Goal: Task Accomplishment & Management: Manage account settings

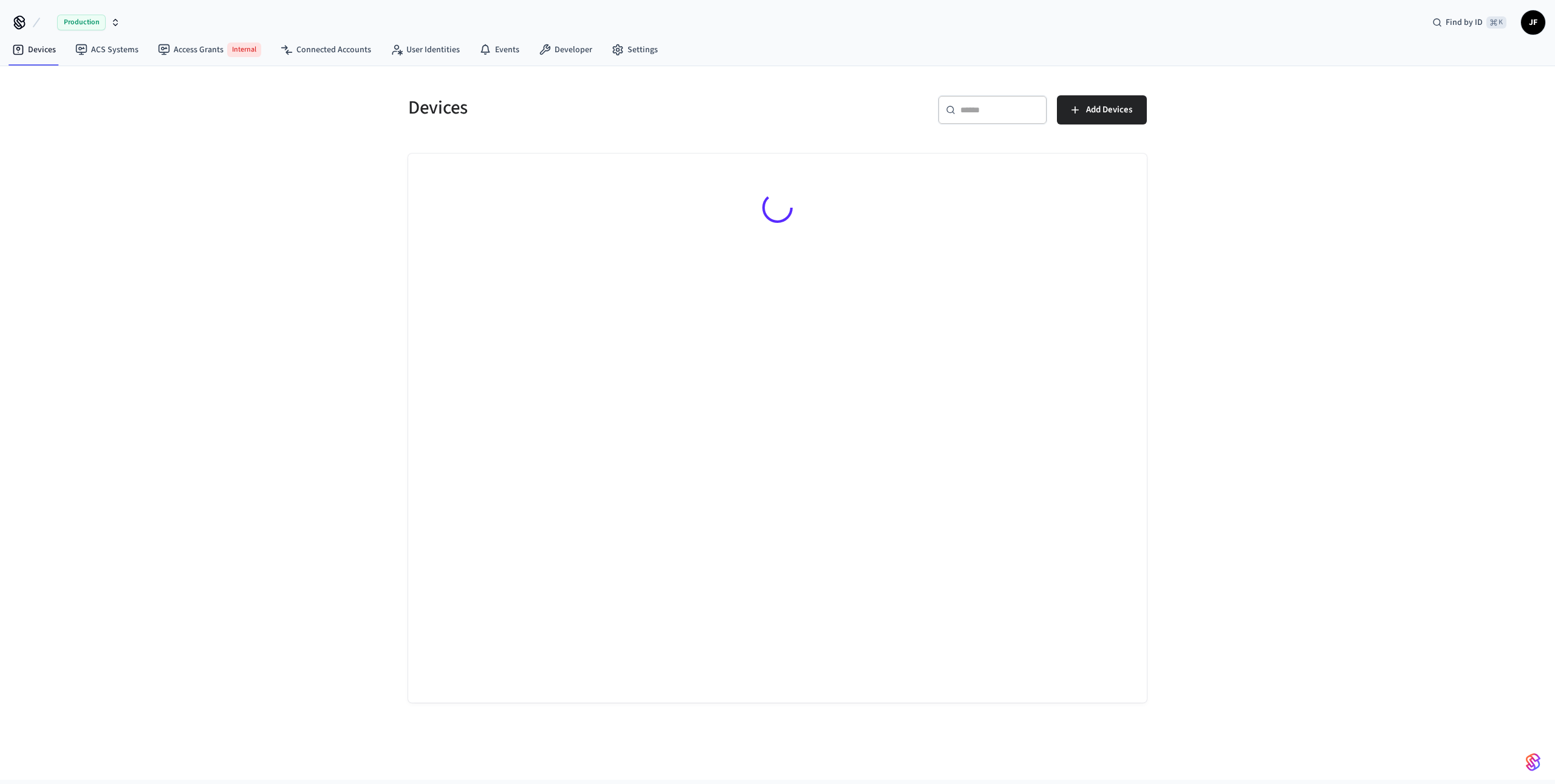
click at [721, 107] on h5 "Devices" at bounding box center [589, 107] width 362 height 25
click at [105, 135] on div "Devices ​ ​ Add Devices" at bounding box center [778, 423] width 1555 height 714
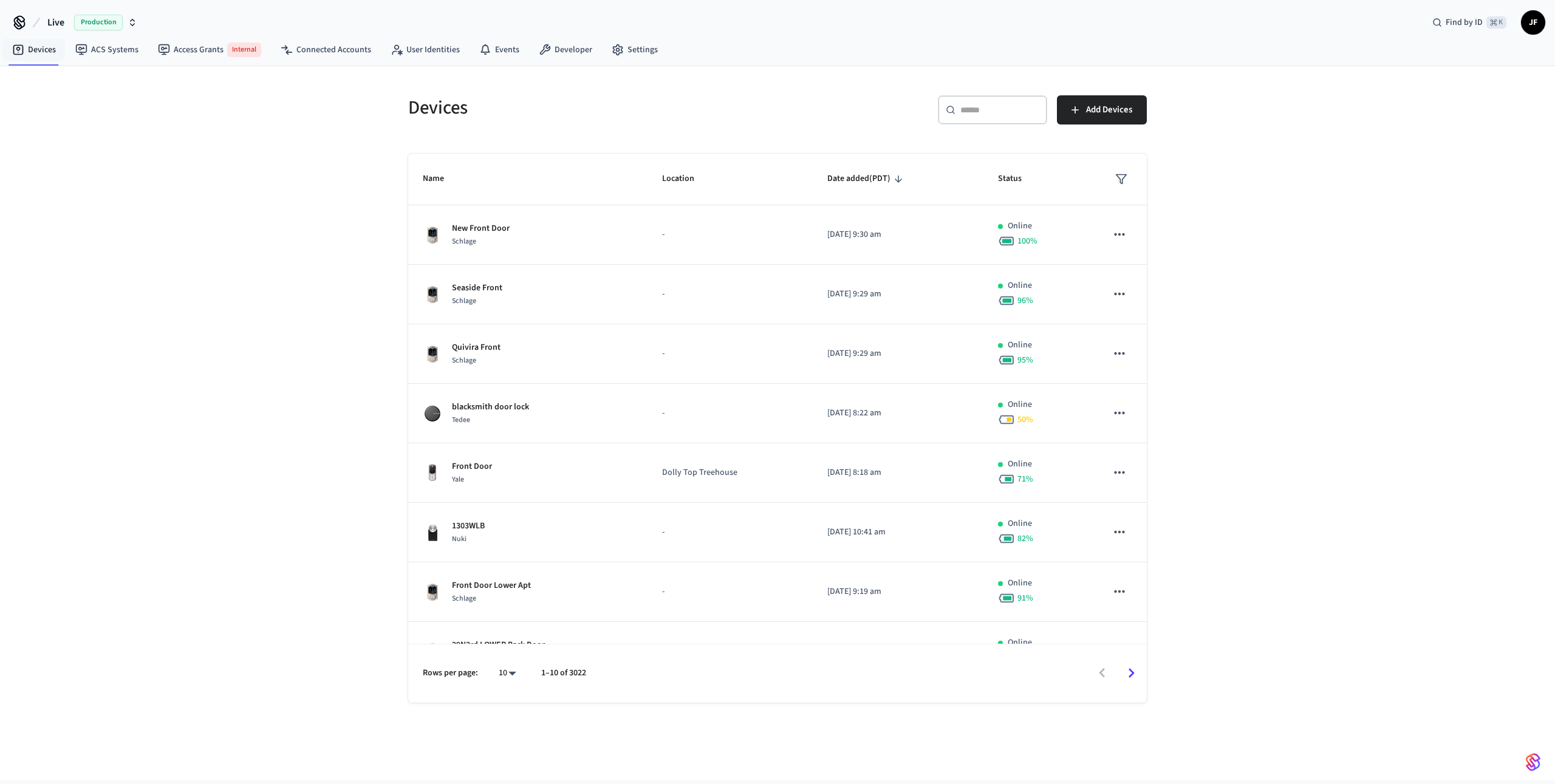
click at [55, 30] on button "Live Production" at bounding box center [92, 23] width 97 height 26
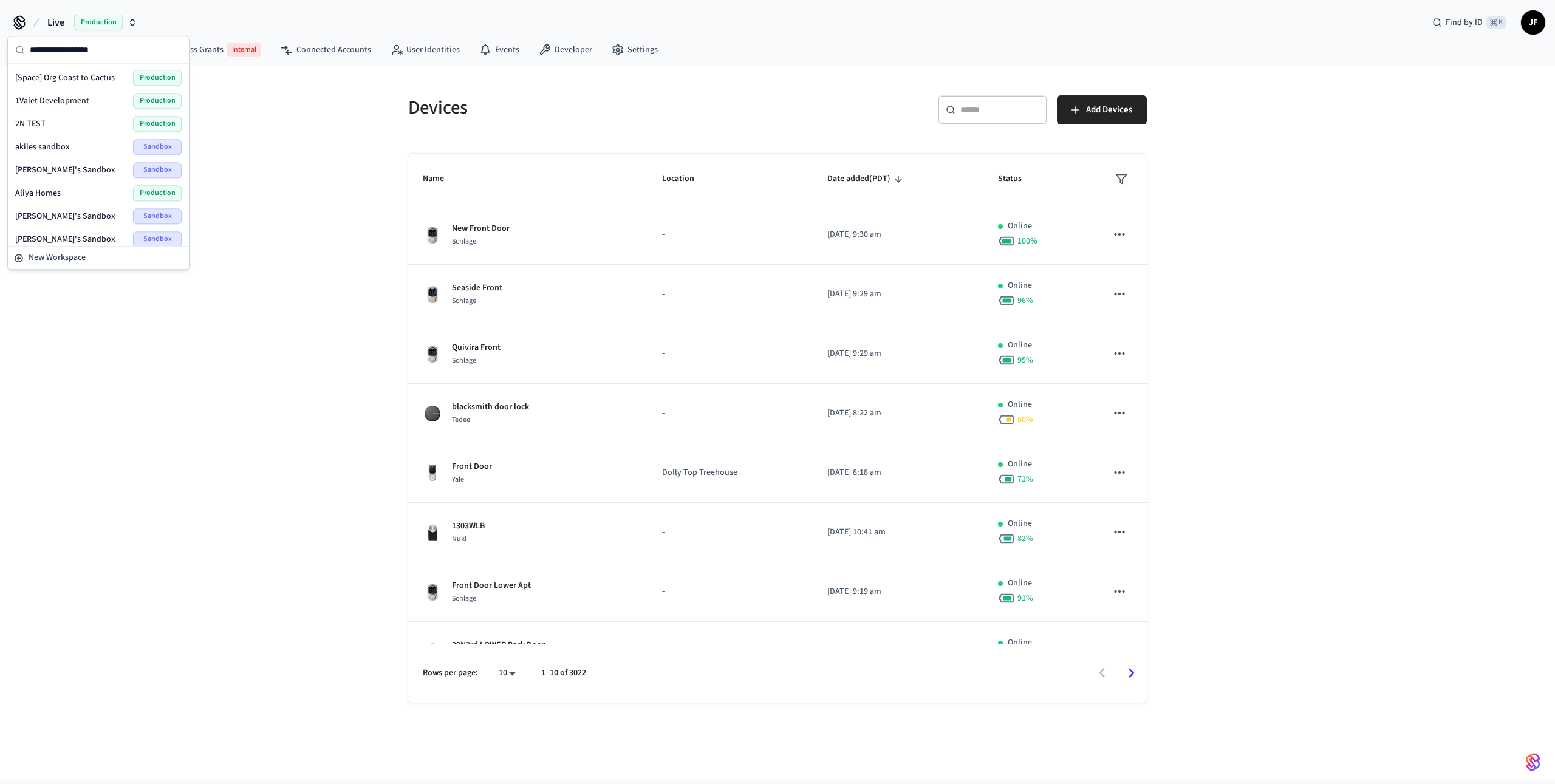
click at [323, 148] on div "Devices ​ ​ Add Devices Name Location Date added (PDT) Status New Front Door Sc…" at bounding box center [778, 423] width 1555 height 714
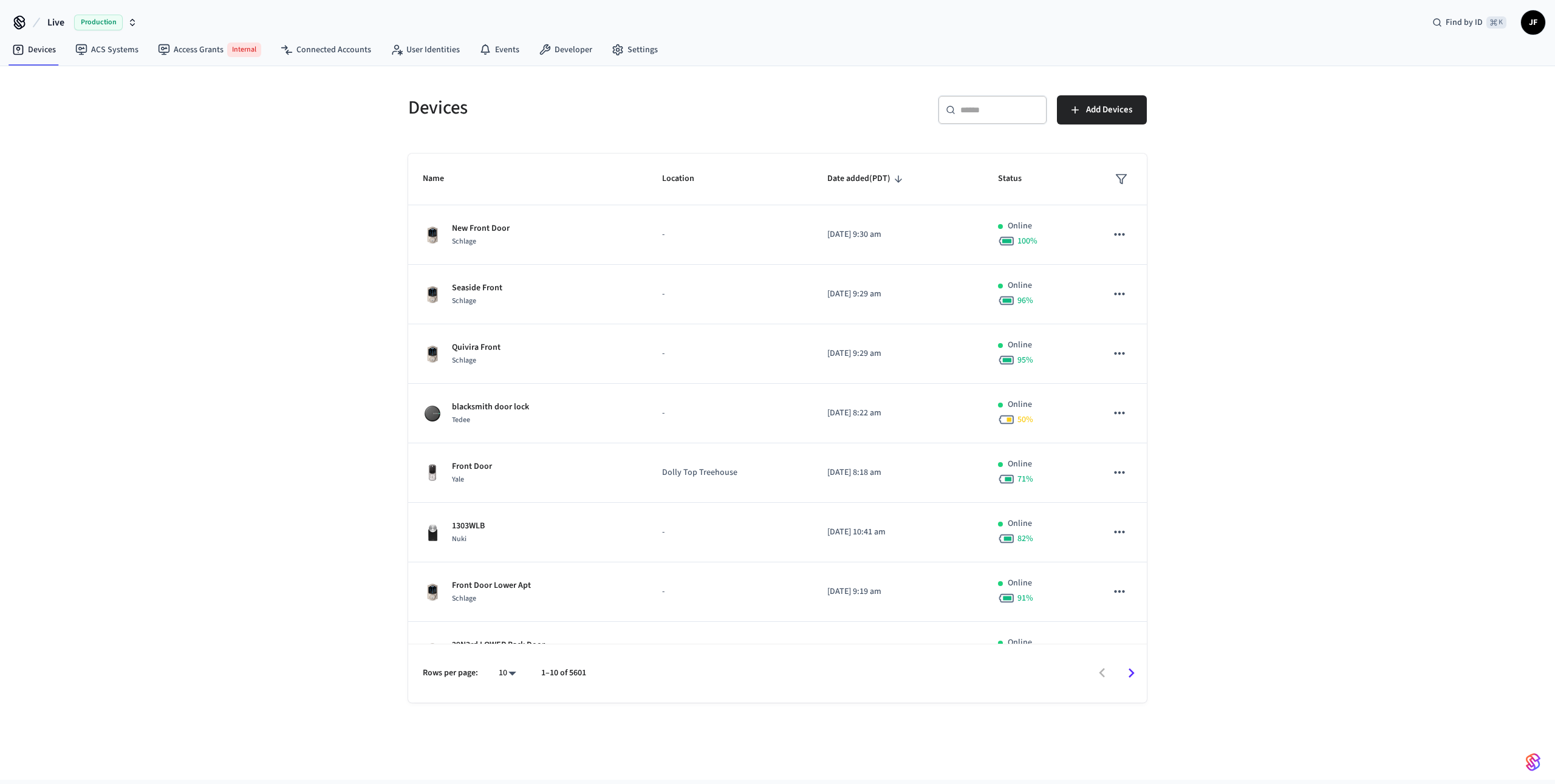
click at [49, 17] on span "Live" at bounding box center [56, 23] width 17 height 15
type input "*****"
click at [40, 79] on span "Jurny_Production" at bounding box center [49, 78] width 67 height 12
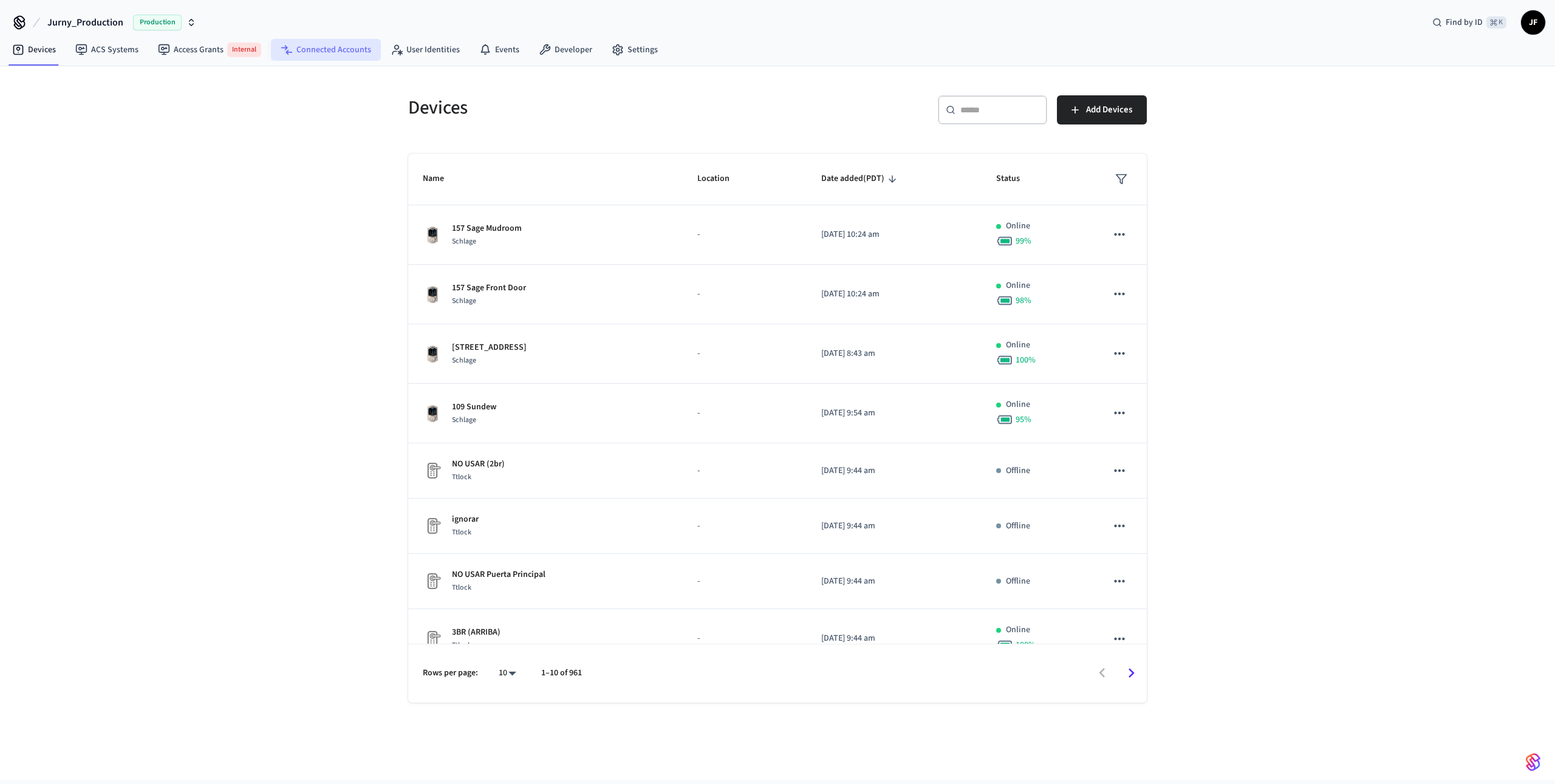
click at [294, 46] on link "Connected Accounts" at bounding box center [326, 50] width 110 height 22
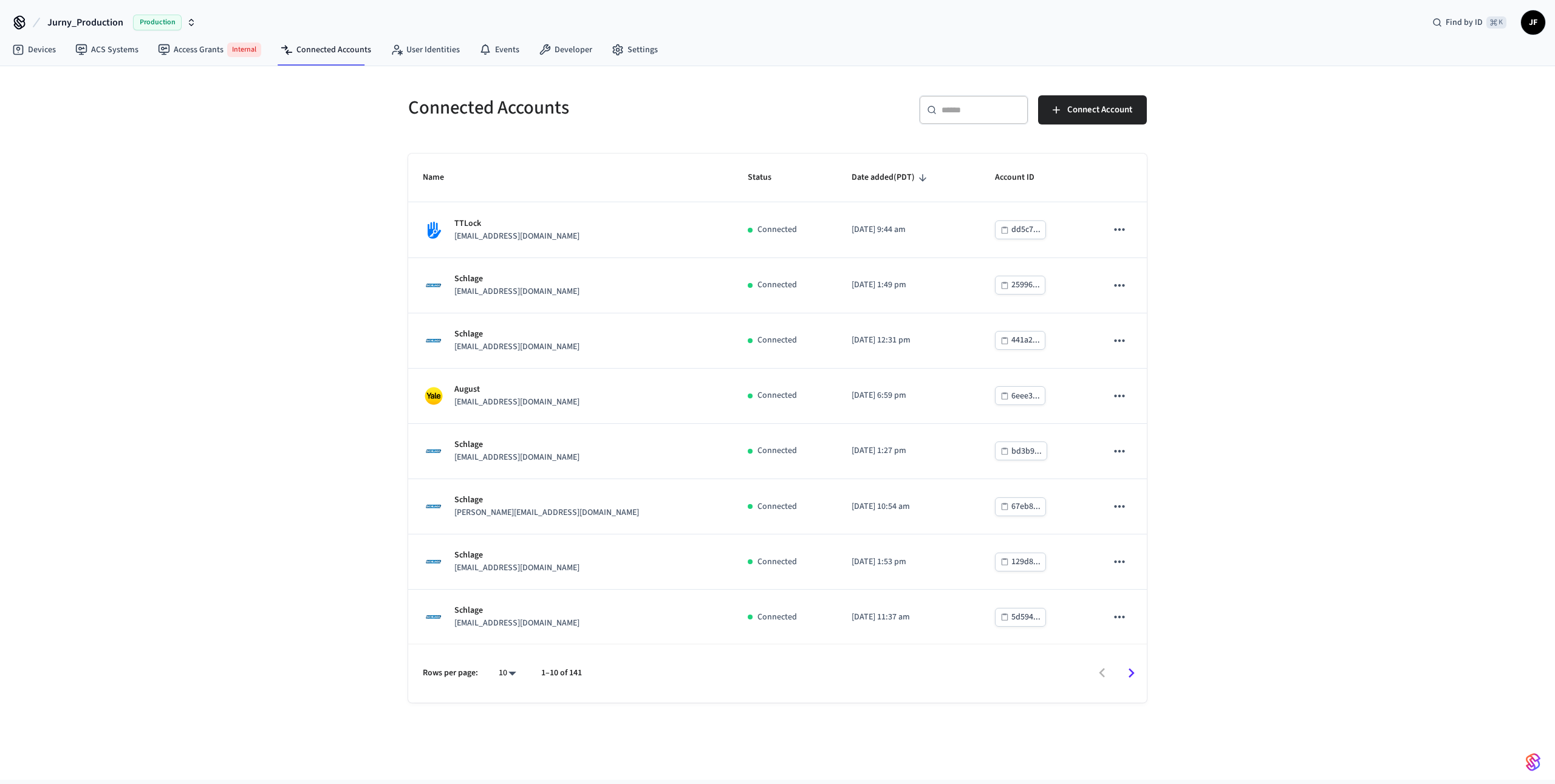
click at [971, 118] on div "​ ​" at bounding box center [973, 110] width 109 height 29
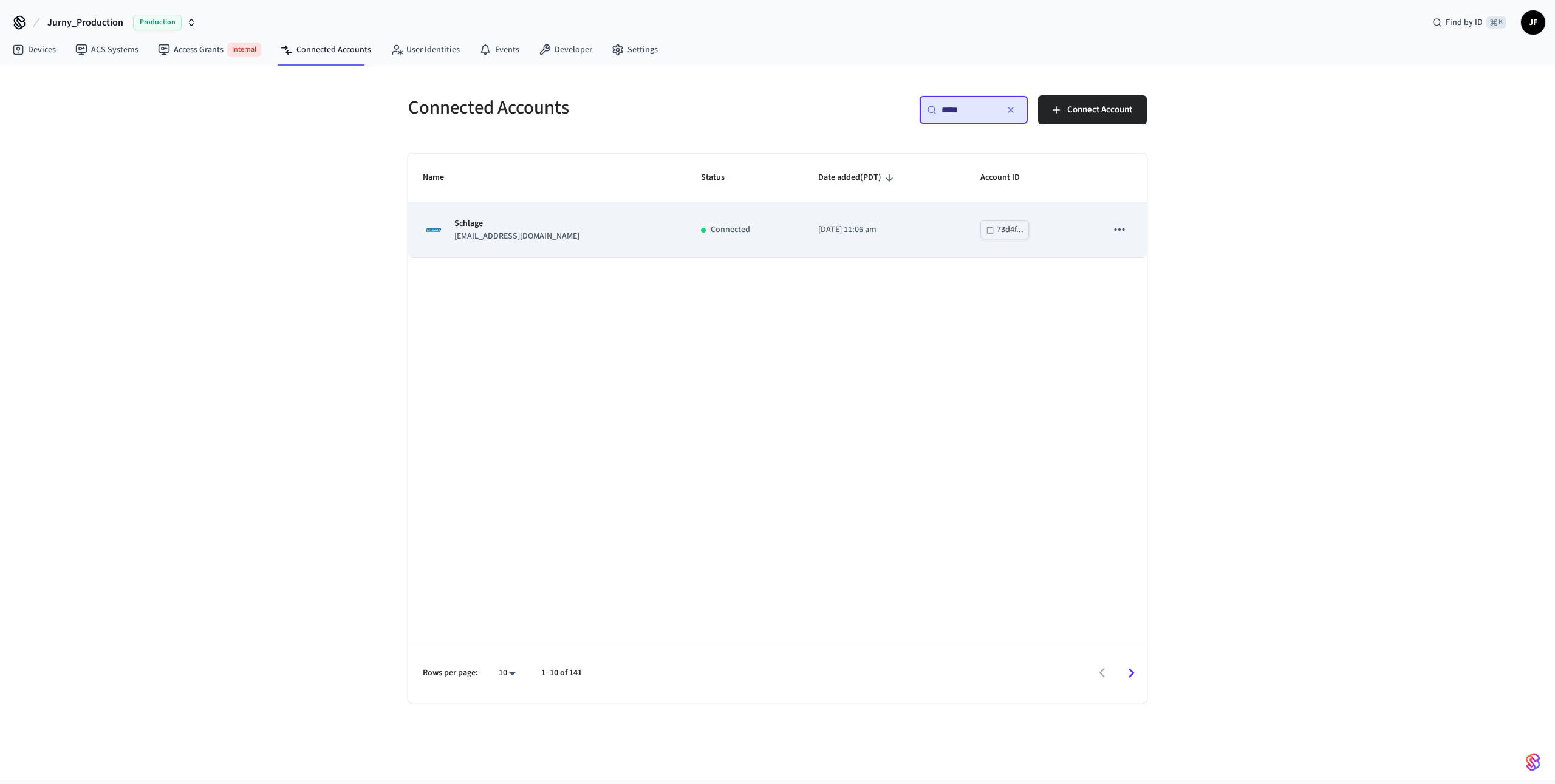
type input "*****"
click at [474, 254] on td "Schlage [EMAIL_ADDRESS][DOMAIN_NAME]" at bounding box center [547, 230] width 278 height 55
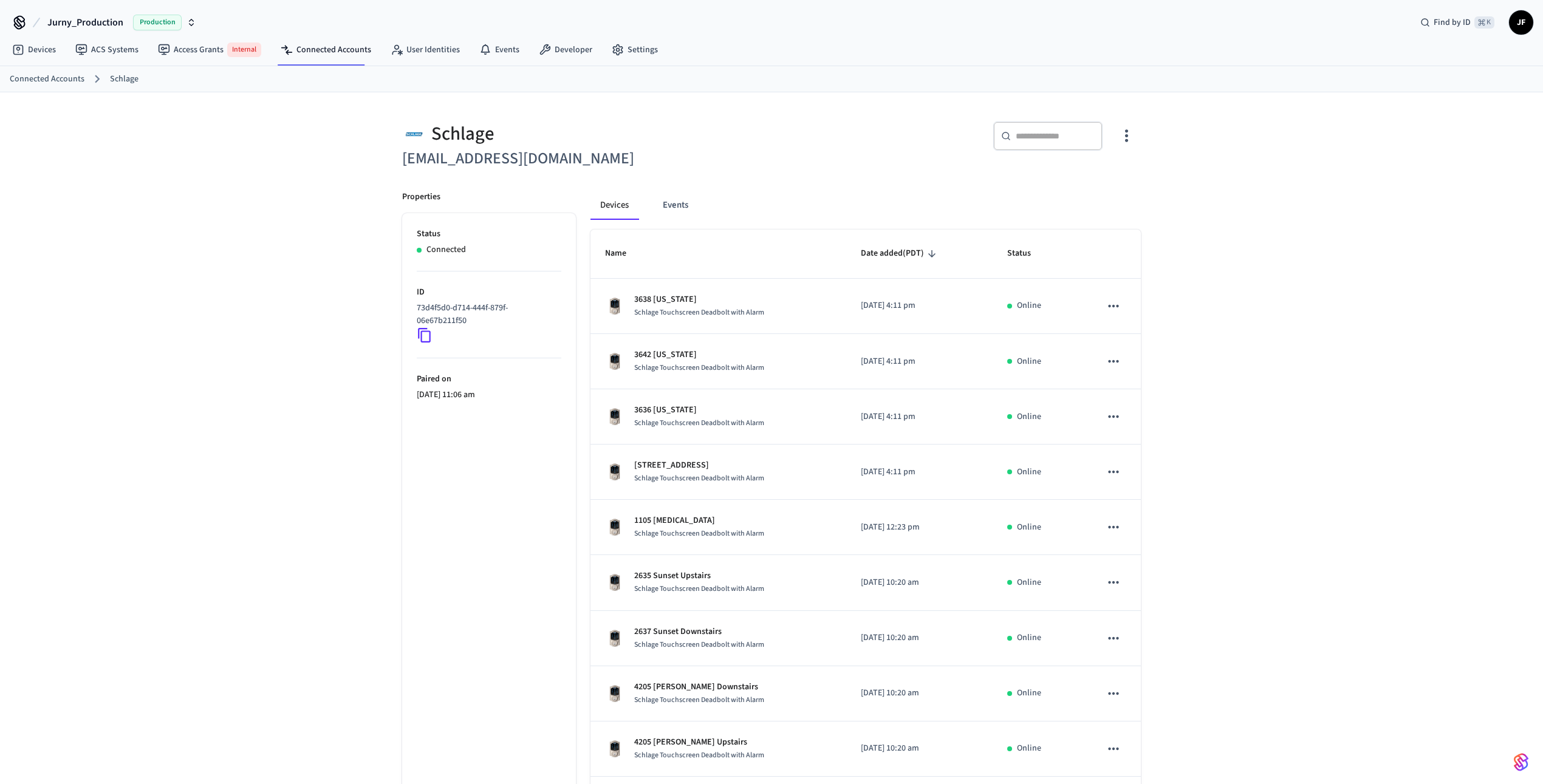
drag, startPoint x: 1289, startPoint y: 556, endPoint x: 1198, endPoint y: 573, distance: 92.6
click at [1288, 556] on div "Schlage [EMAIL_ADDRESS][DOMAIN_NAME] ​ ​ Properties Status Connected ID 73d4f5d…" at bounding box center [772, 491] width 1543 height 799
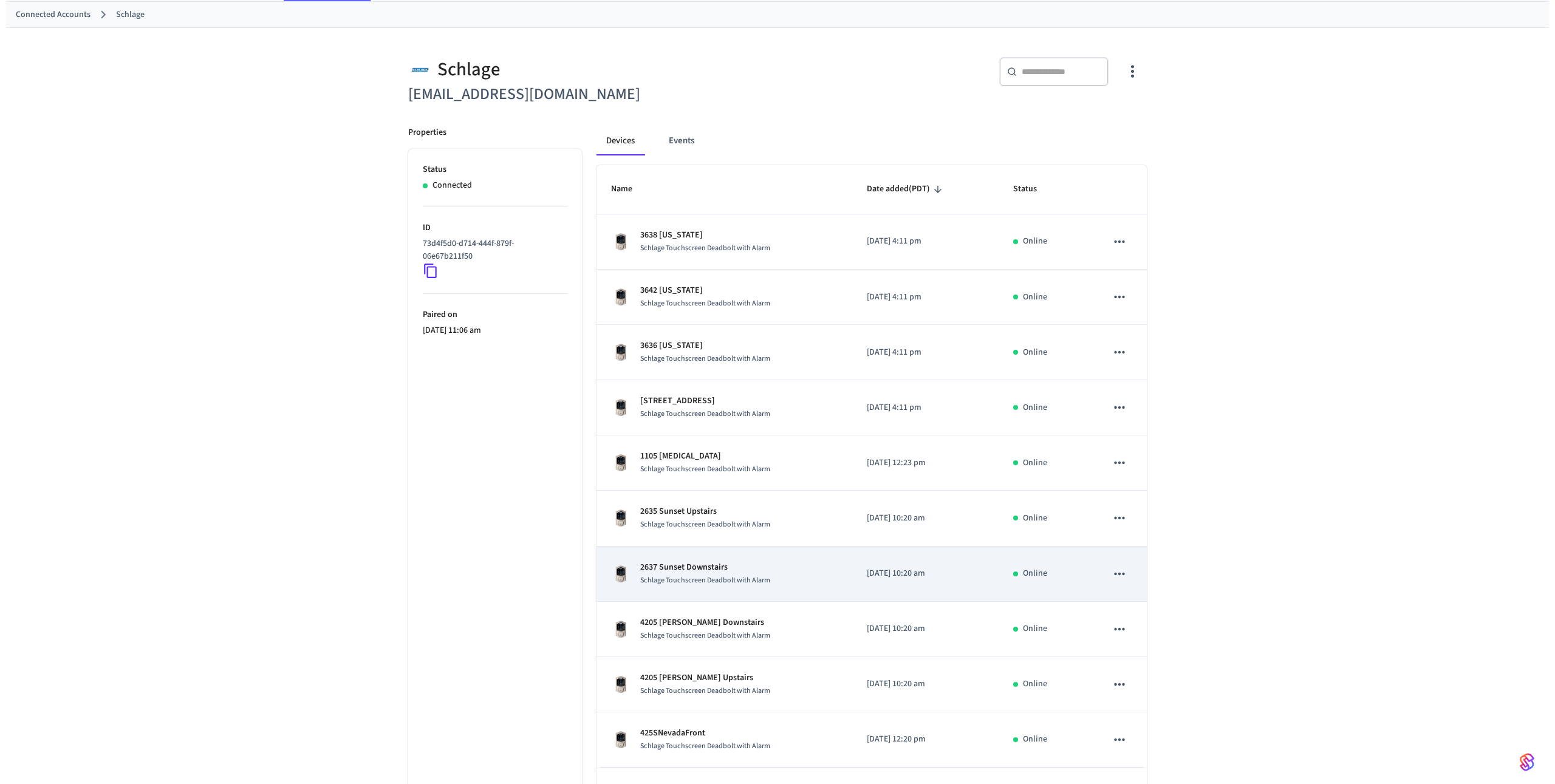
scroll to position [104, 0]
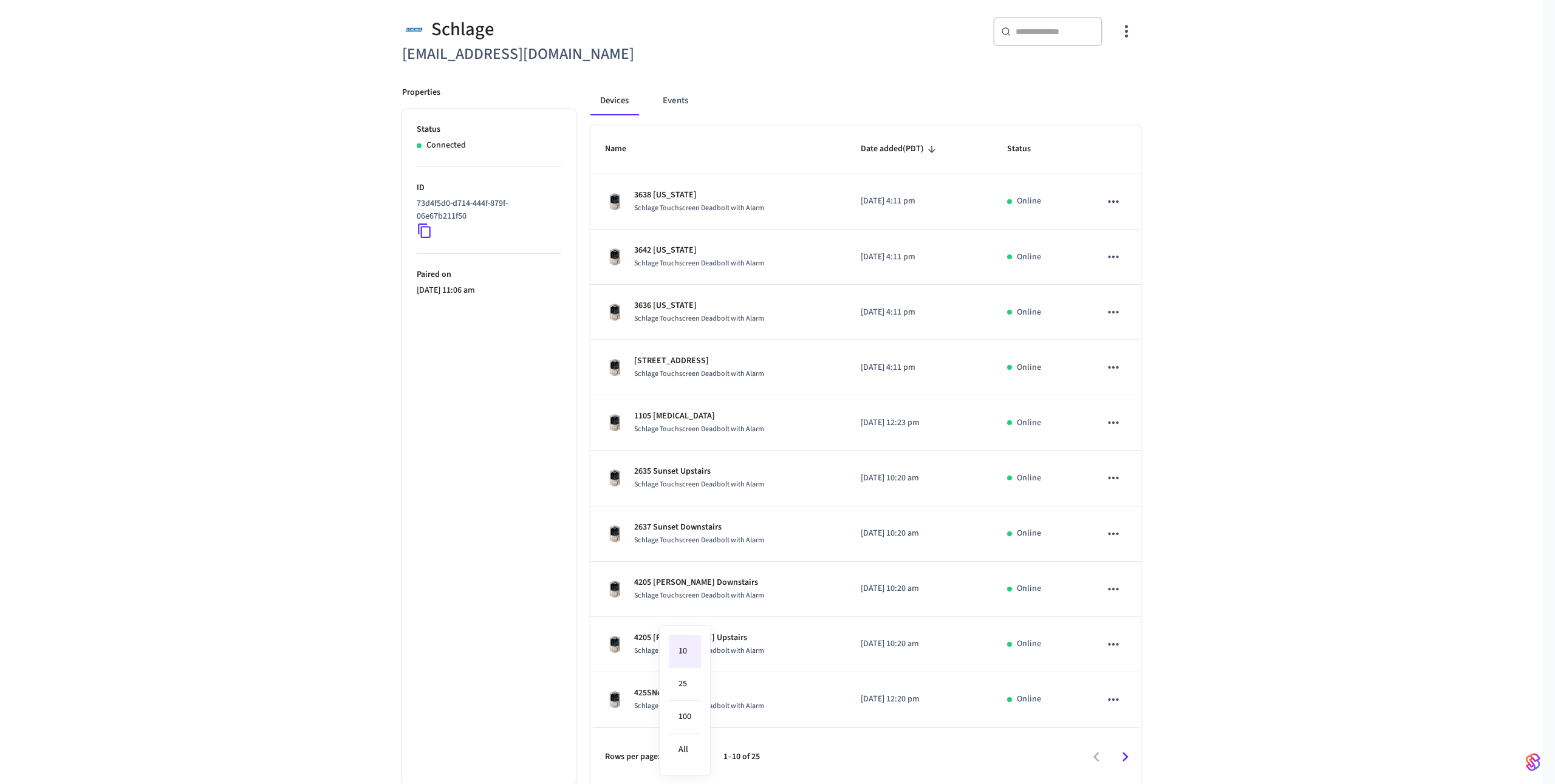
click at [691, 761] on body "Jurny_Production Production Find by ID ⌘ K JF Devices ACS Systems Access Grants…" at bounding box center [778, 341] width 1555 height 891
click at [682, 681] on li "25" at bounding box center [685, 685] width 32 height 33
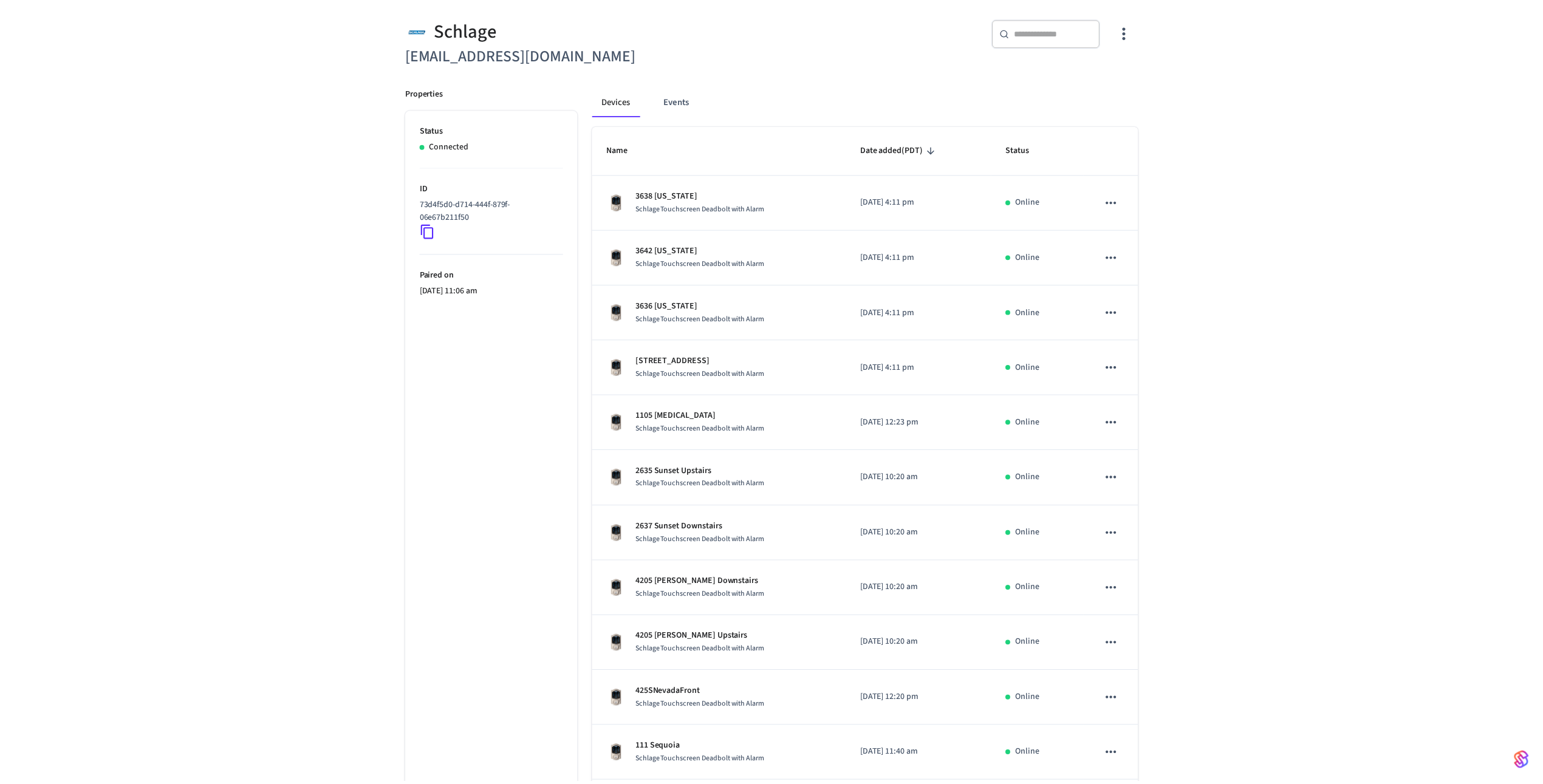
scroll to position [931, 0]
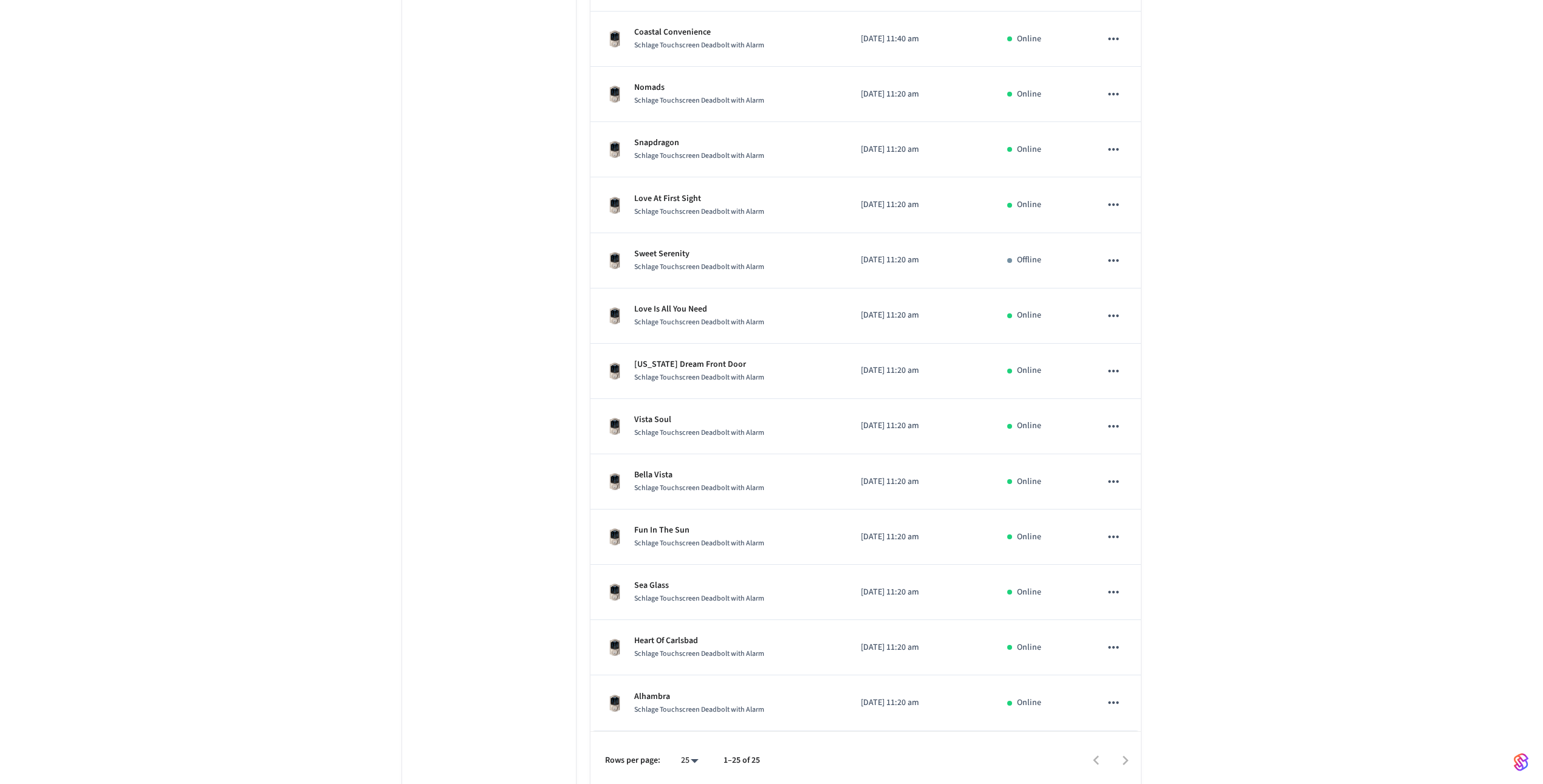
drag, startPoint x: 542, startPoint y: 511, endPoint x: 547, endPoint y: 506, distance: 7.1
click at [542, 510] on ul "Status Connected ID 73d4f5d0-d714-444f-879f-06e67b211f50 Paired on [DATE] 11:06…" at bounding box center [489, 35] width 174 height 1508
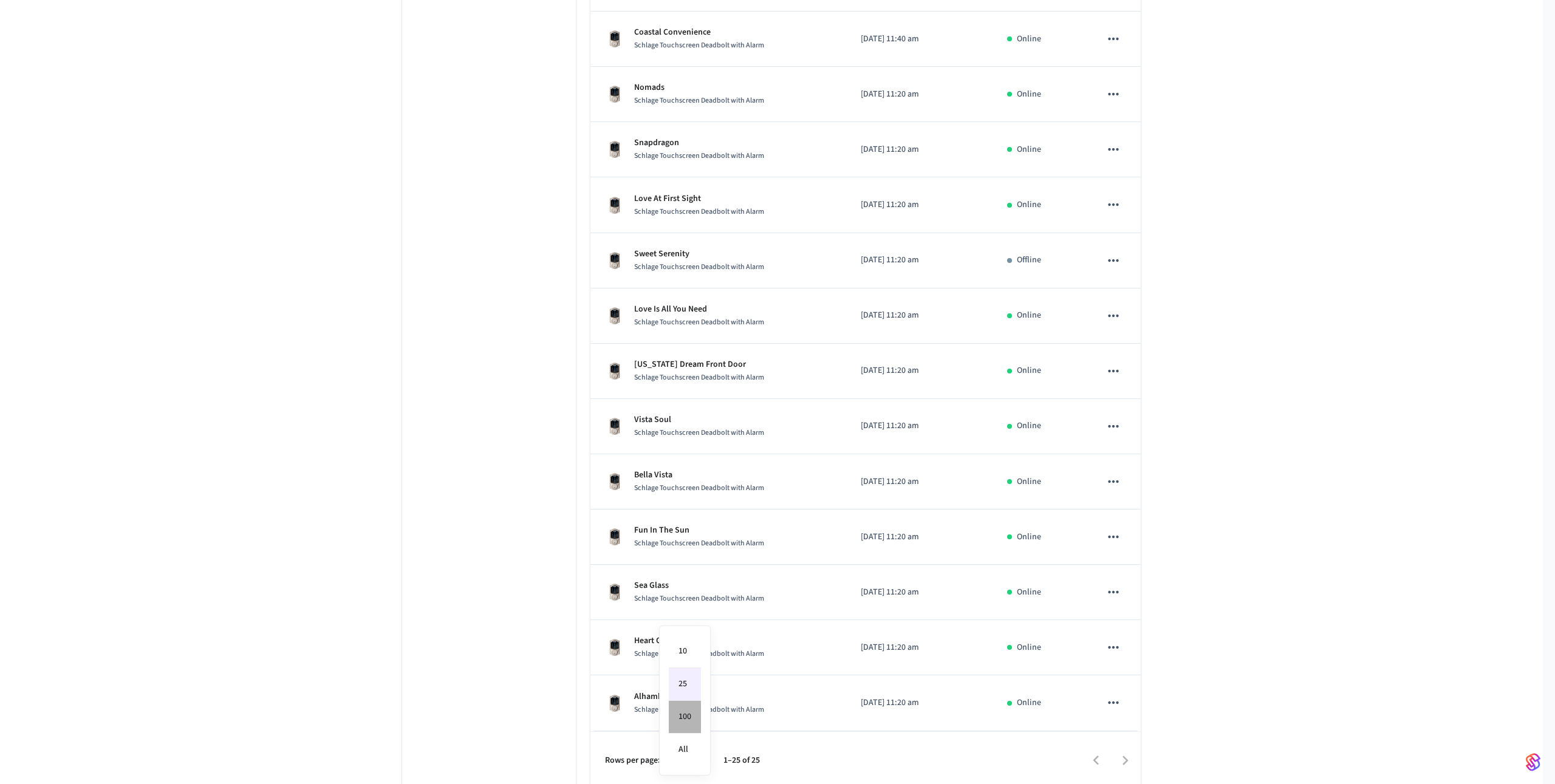
click at [688, 720] on li "100" at bounding box center [685, 718] width 32 height 33
type input "***"
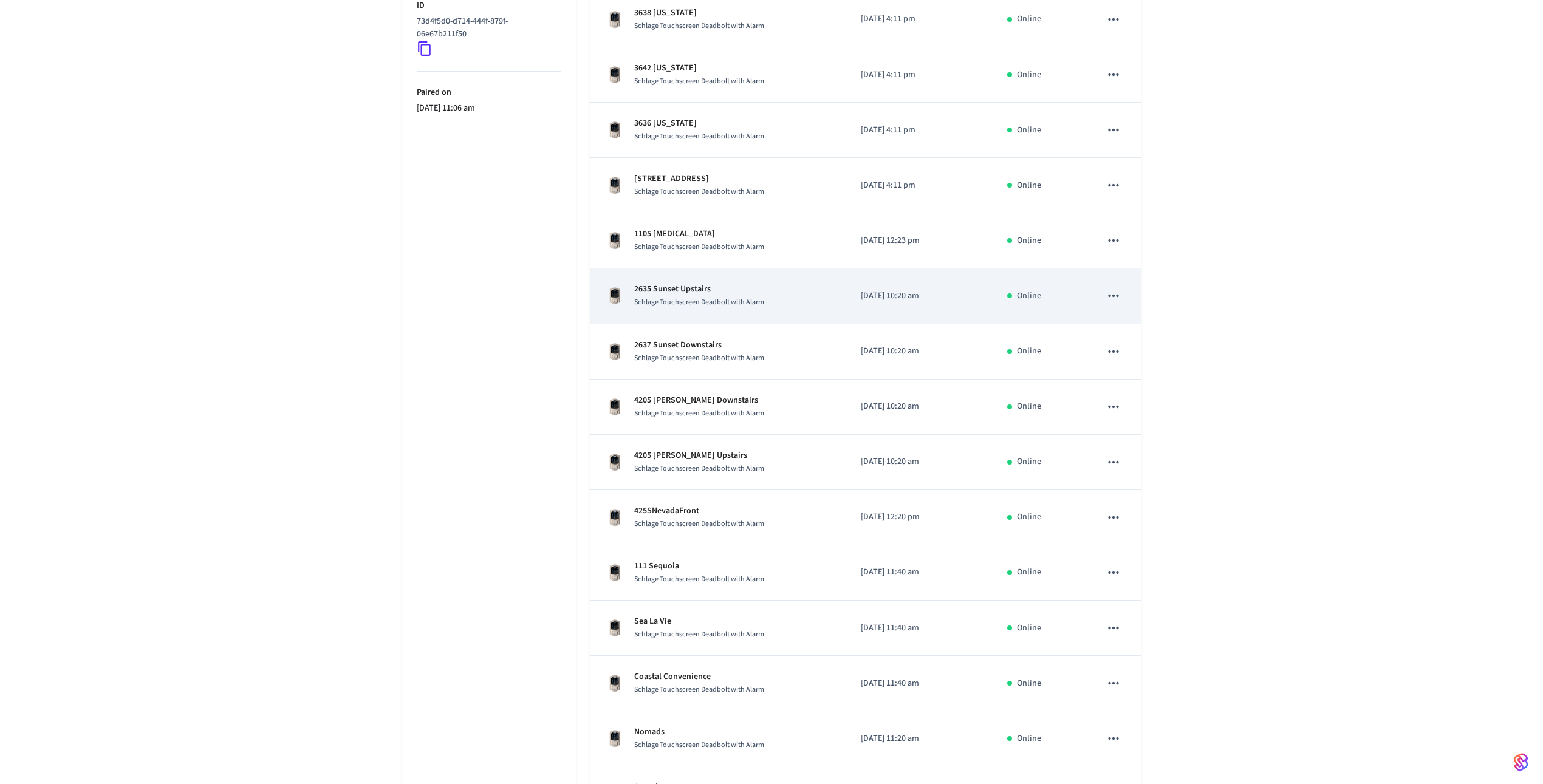
scroll to position [68, 0]
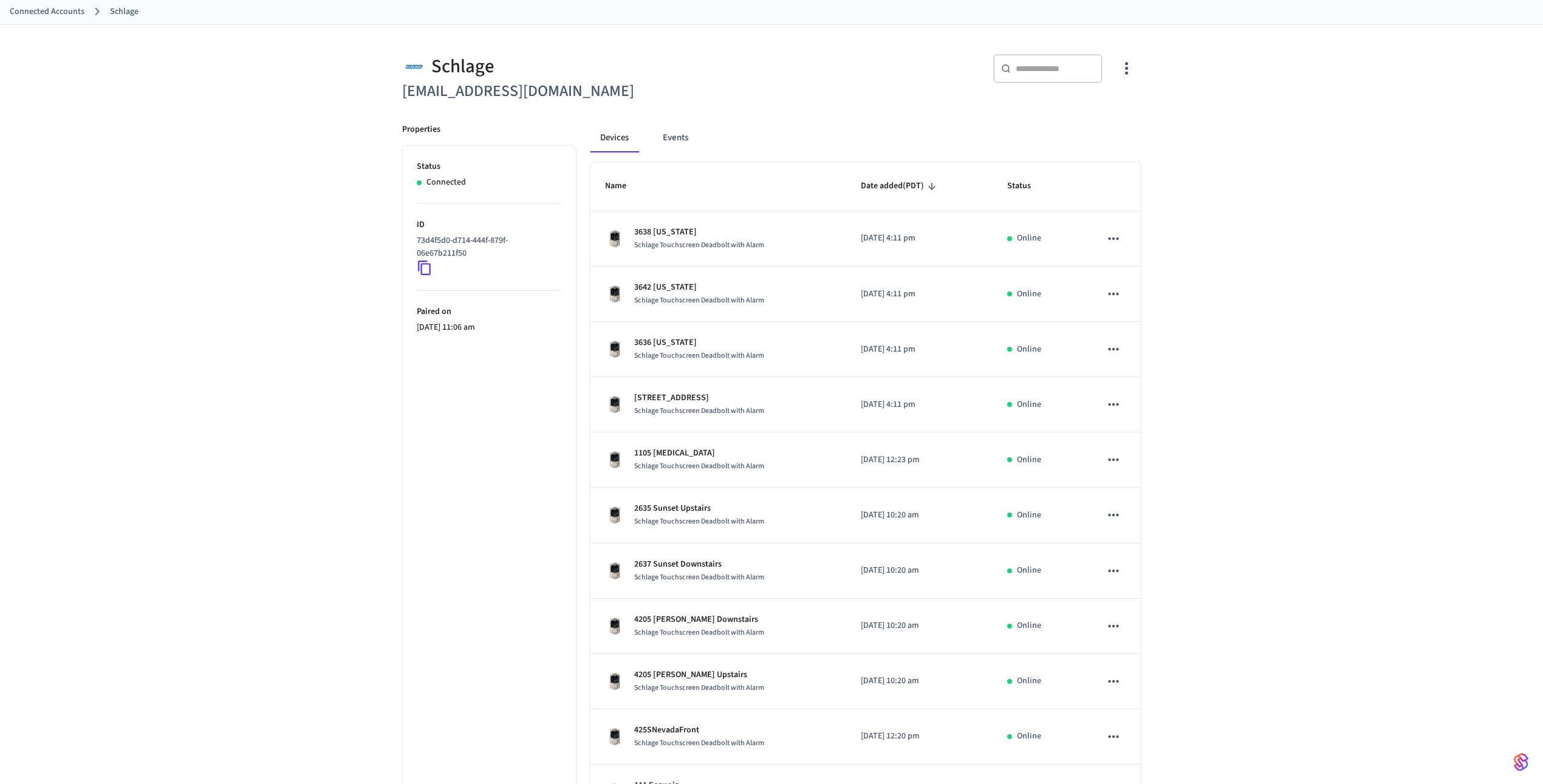
click at [1052, 82] on div "​ ​" at bounding box center [1048, 71] width 109 height 34
click at [1053, 77] on div "​ ​" at bounding box center [1048, 69] width 109 height 29
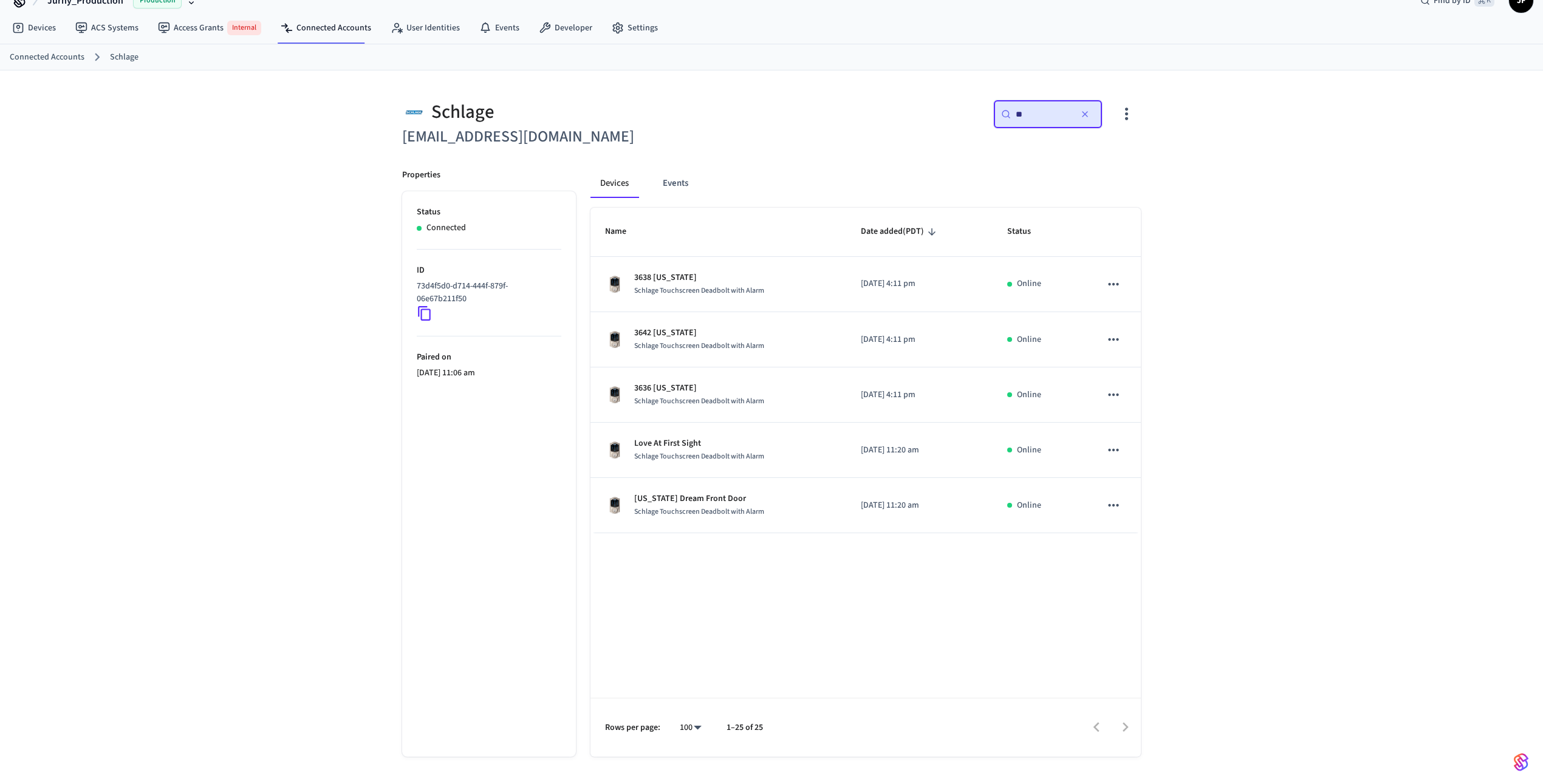
scroll to position [21, 0]
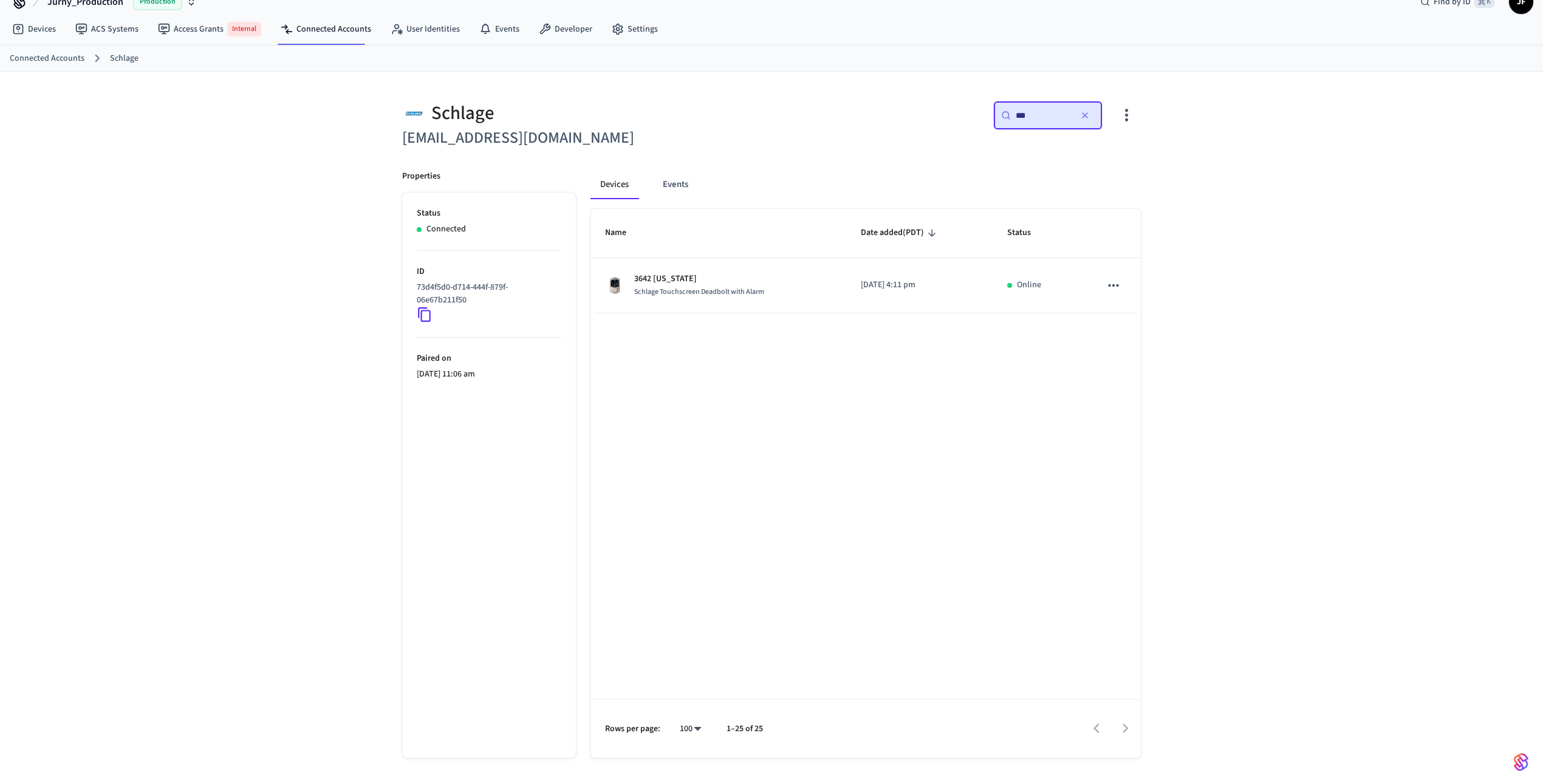
type input "***"
click at [1246, 390] on div "Schlage [EMAIL_ADDRESS][DOMAIN_NAME] ​ *** ​ Properties Status Connected ID 73d…" at bounding box center [772, 429] width 1543 height 714
click at [426, 310] on icon at bounding box center [424, 315] width 13 height 15
click at [744, 108] on div "Schlage" at bounding box center [583, 113] width 362 height 25
